Goal: Task Accomplishment & Management: Use online tool/utility

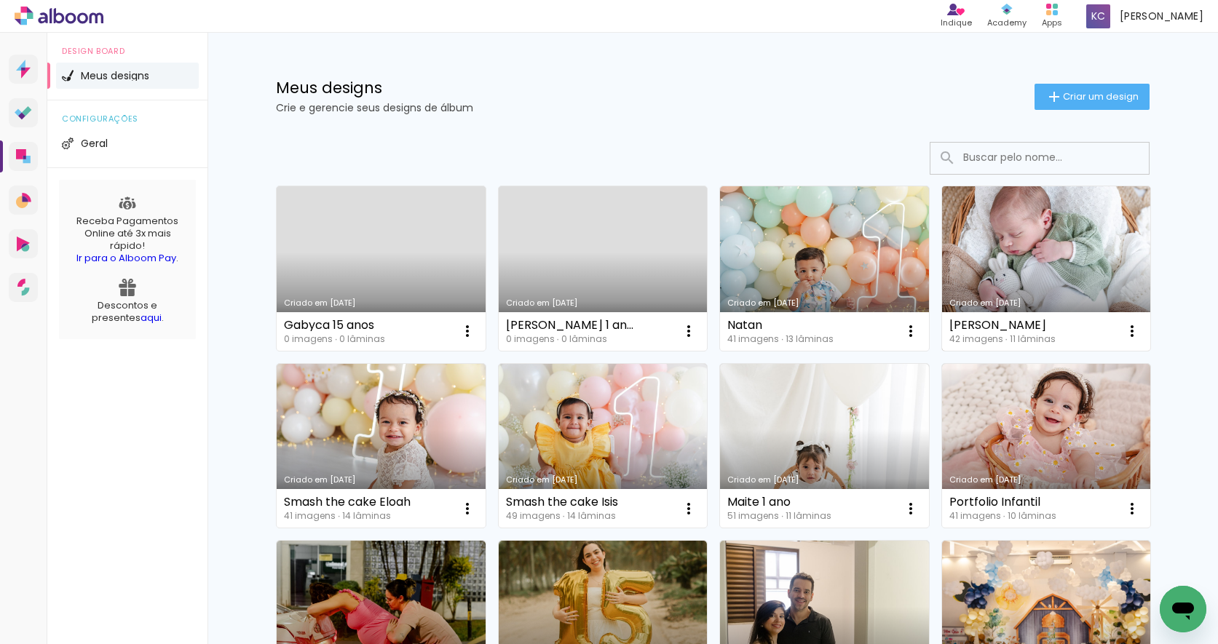
click at [1013, 264] on link "Criado em [DATE]" at bounding box center [1046, 268] width 209 height 165
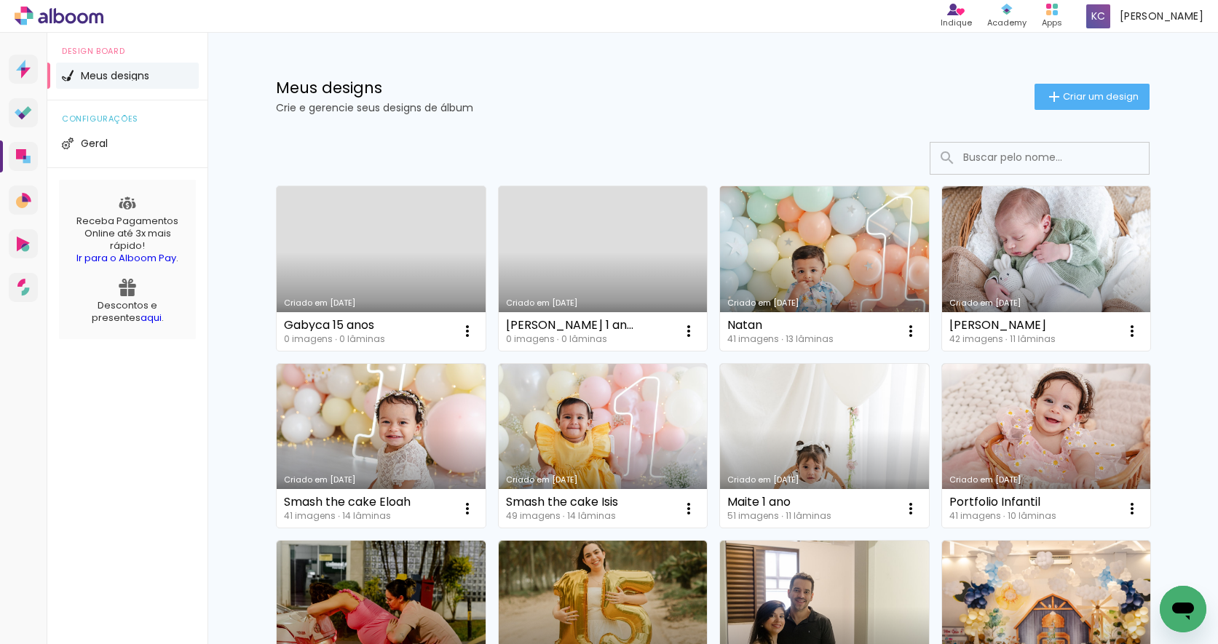
click at [812, 283] on link "Criado em [DATE]" at bounding box center [824, 268] width 209 height 165
